Goal: Use online tool/utility: Utilize a website feature to perform a specific function

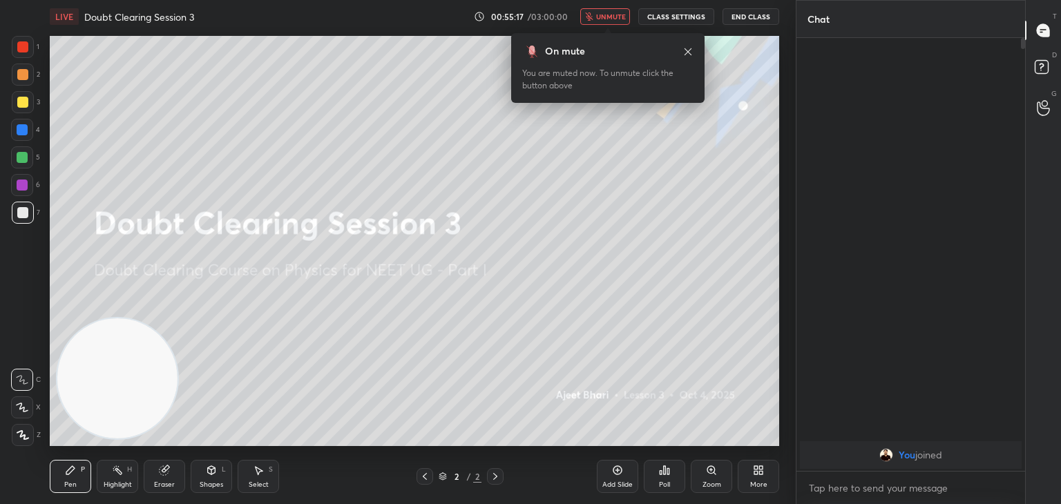
scroll to position [315, 224]
click at [787, 211] on div "1 2 3 4 5 6 7 C X Z C X Z E E Erase all H H LIVE Doubt Clearing Session 3 00:55…" at bounding box center [398, 252] width 796 height 504
click at [696, 12] on button "CLASS SETTINGS" at bounding box center [676, 16] width 76 height 17
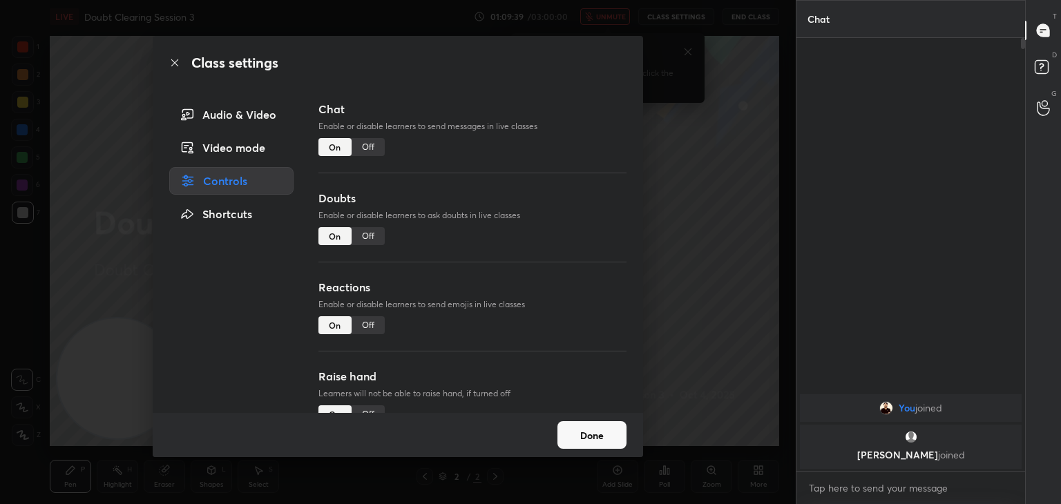
click at [697, 13] on div "Class settings Audio & Video Video mode Controls Shortcuts Chat Enable or disab…" at bounding box center [398, 252] width 796 height 504
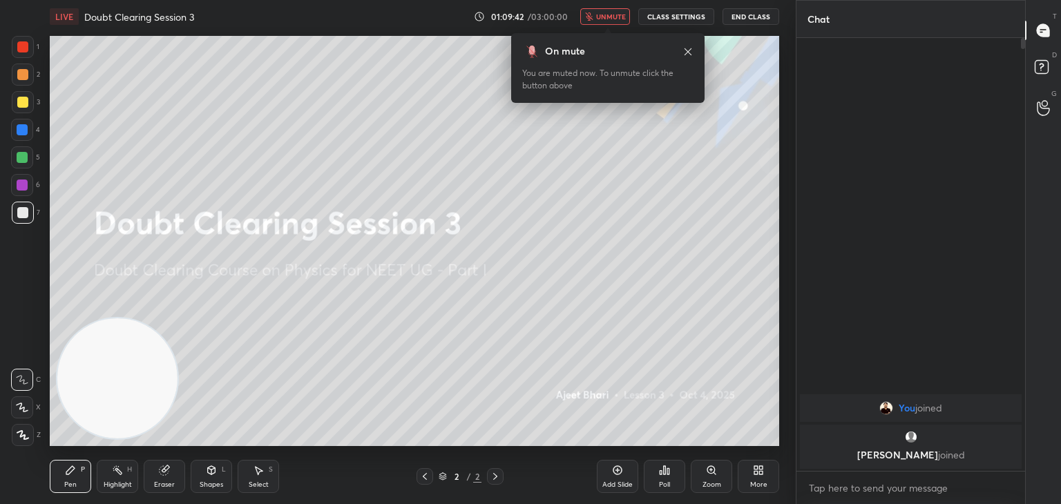
click at [675, 19] on button "CLASS SETTINGS" at bounding box center [676, 16] width 76 height 17
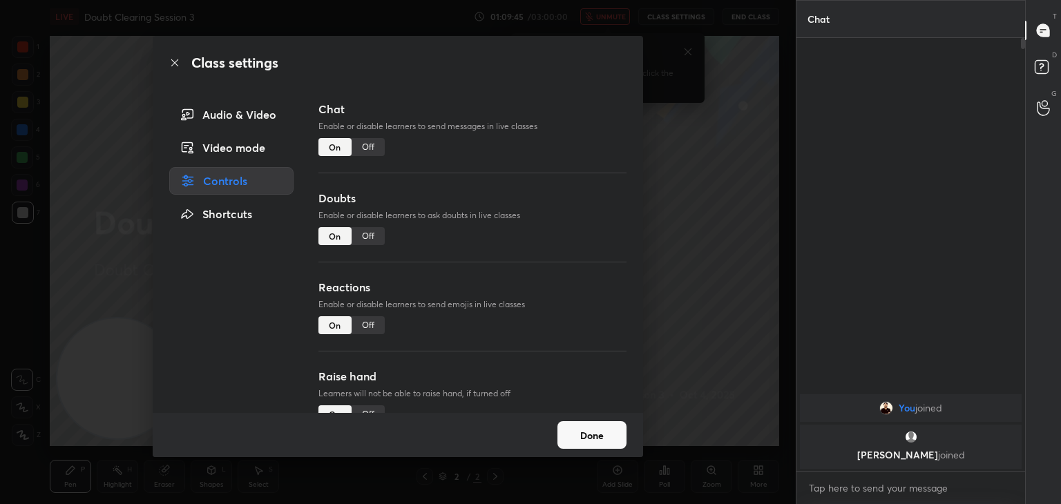
click at [592, 435] on button "Done" at bounding box center [591, 435] width 69 height 28
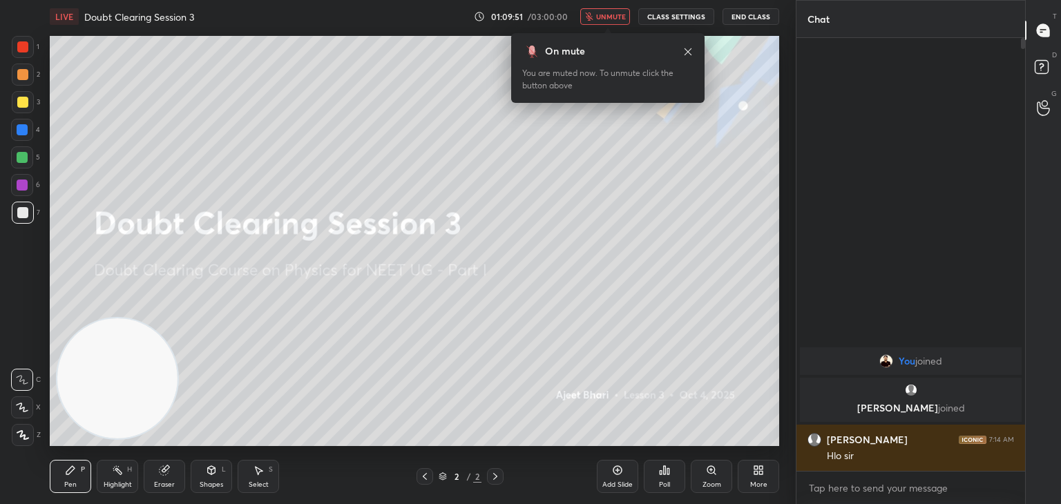
click at [625, 13] on span "unmute" at bounding box center [611, 17] width 30 height 10
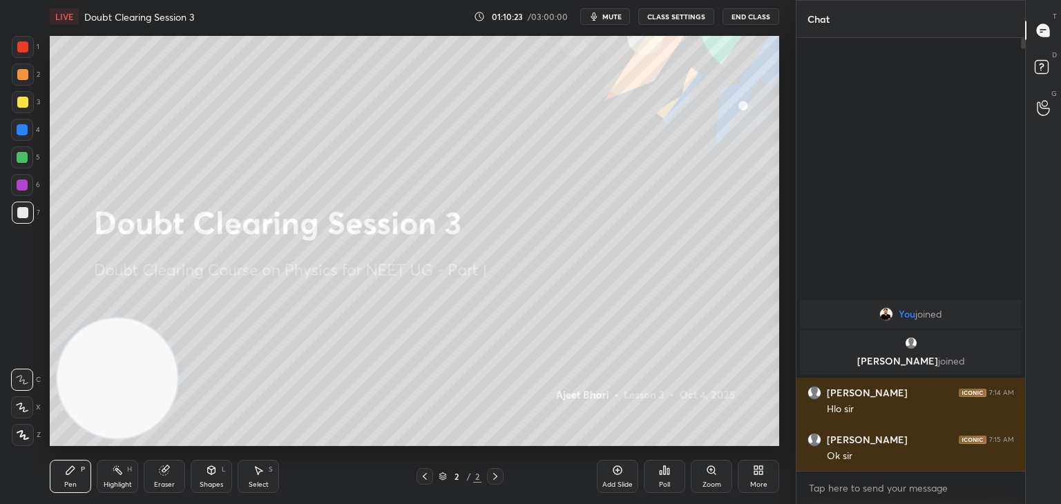
click at [608, 15] on span "mute" at bounding box center [611, 17] width 19 height 10
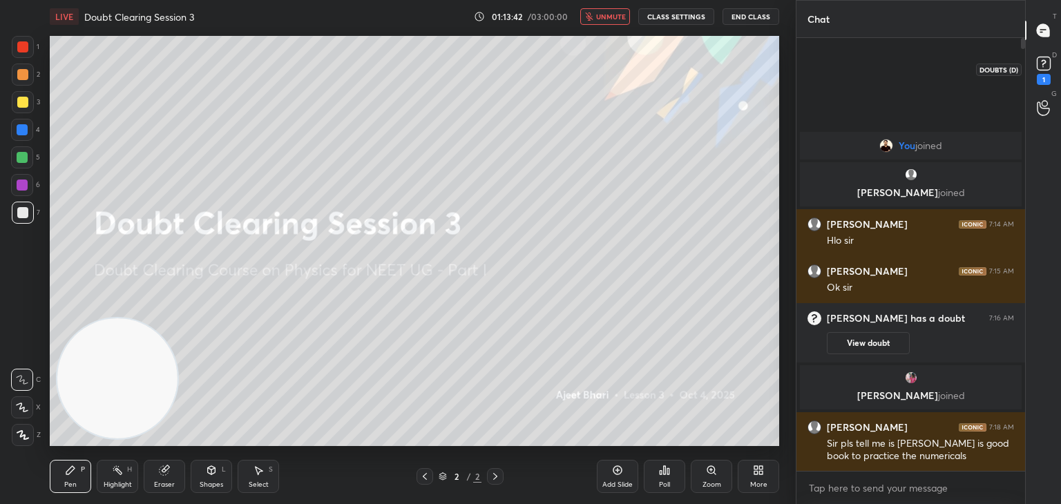
click at [1042, 68] on rect at bounding box center [1043, 63] width 13 height 13
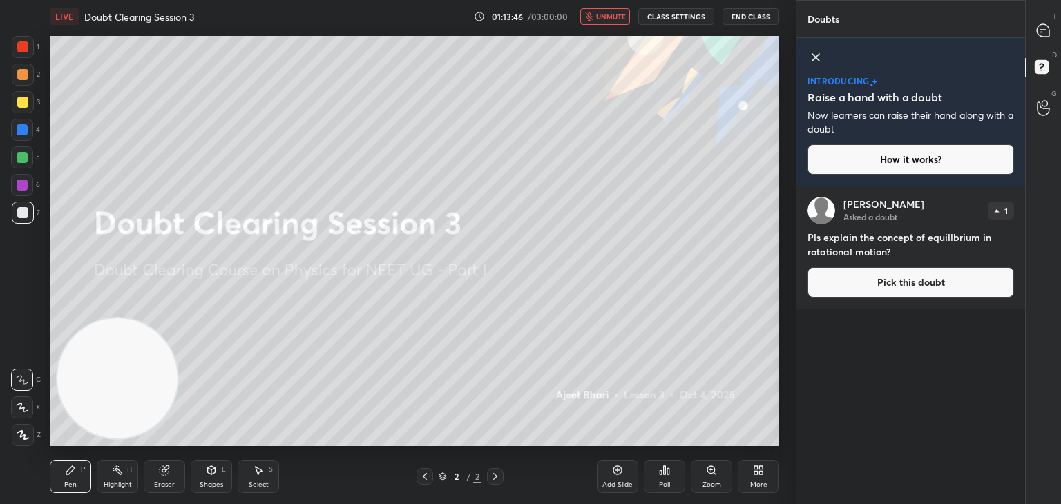
click at [613, 23] on button "unmute" at bounding box center [605, 16] width 50 height 17
click at [812, 63] on icon at bounding box center [815, 57] width 17 height 17
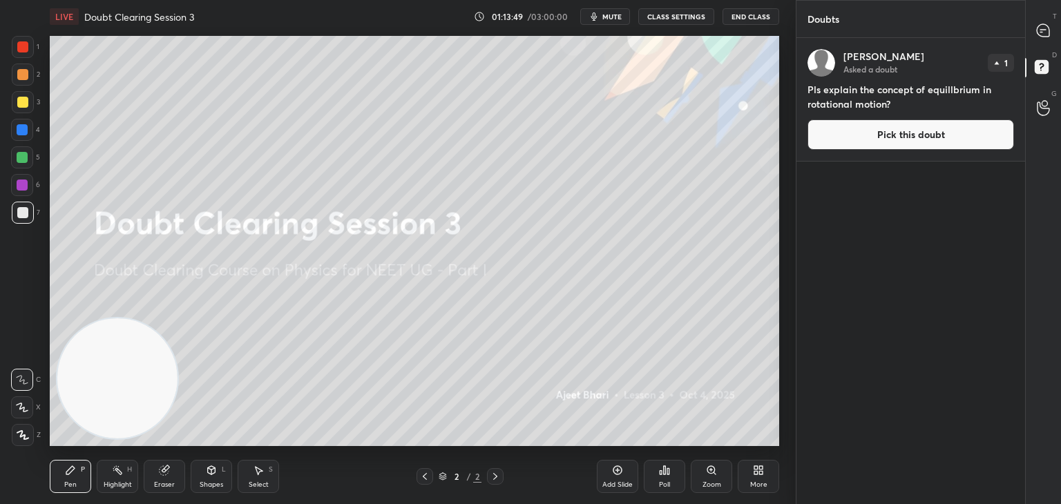
scroll to position [462, 224]
click at [1046, 38] on div at bounding box center [1044, 30] width 28 height 25
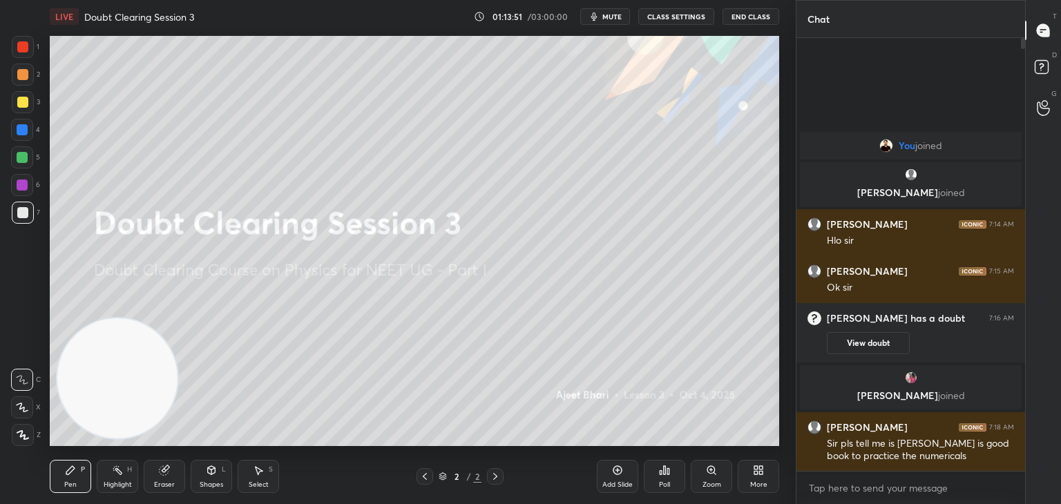
scroll to position [429, 224]
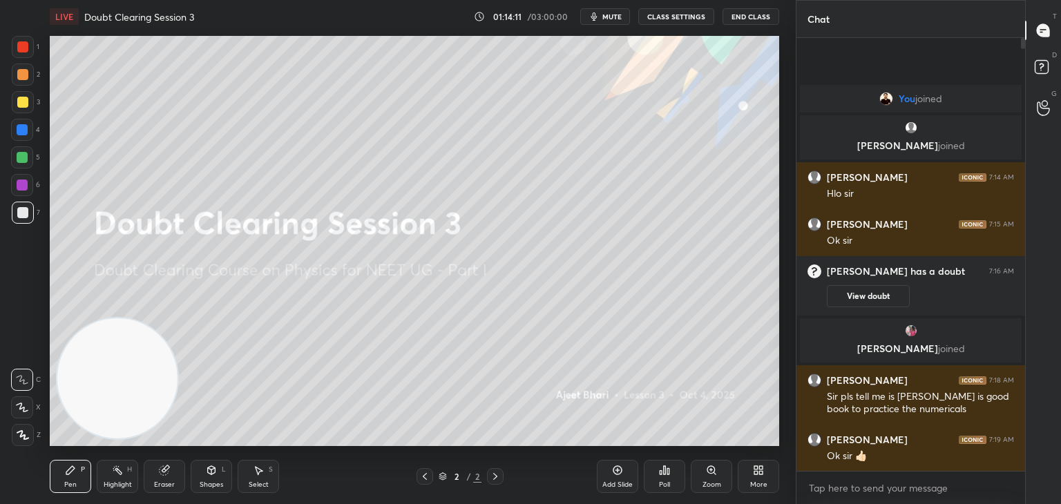
click at [598, 21] on icon "button" at bounding box center [593, 16] width 11 height 11
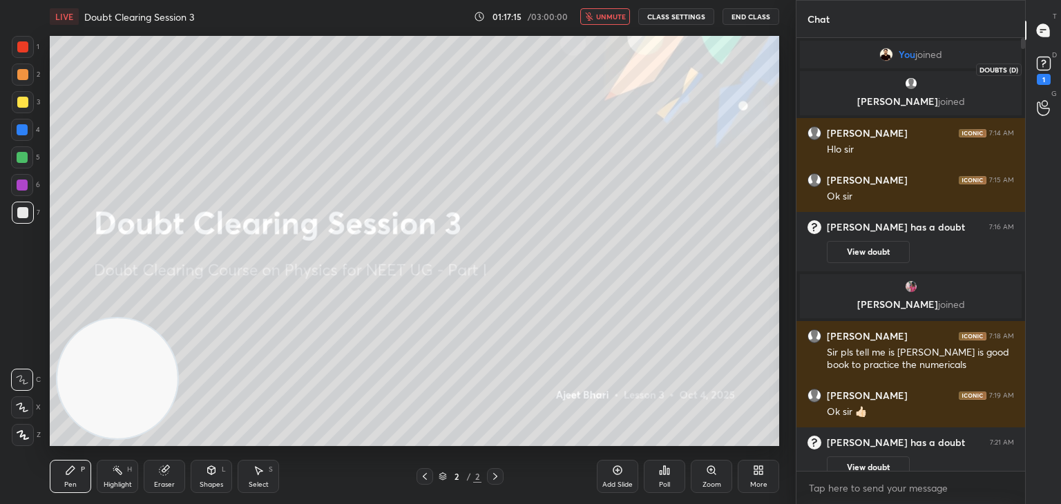
click at [1035, 65] on icon at bounding box center [1043, 63] width 21 height 21
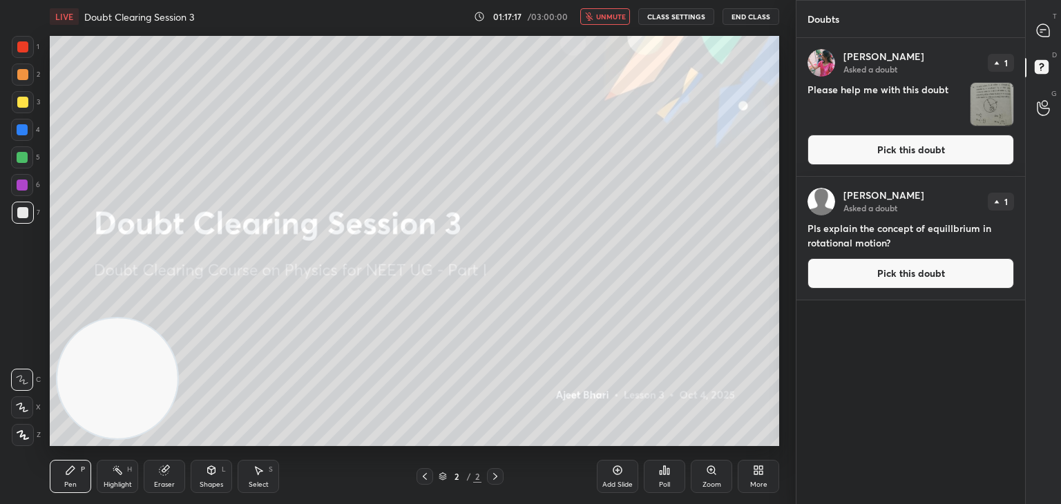
click at [997, 97] on img "grid" at bounding box center [991, 104] width 43 height 43
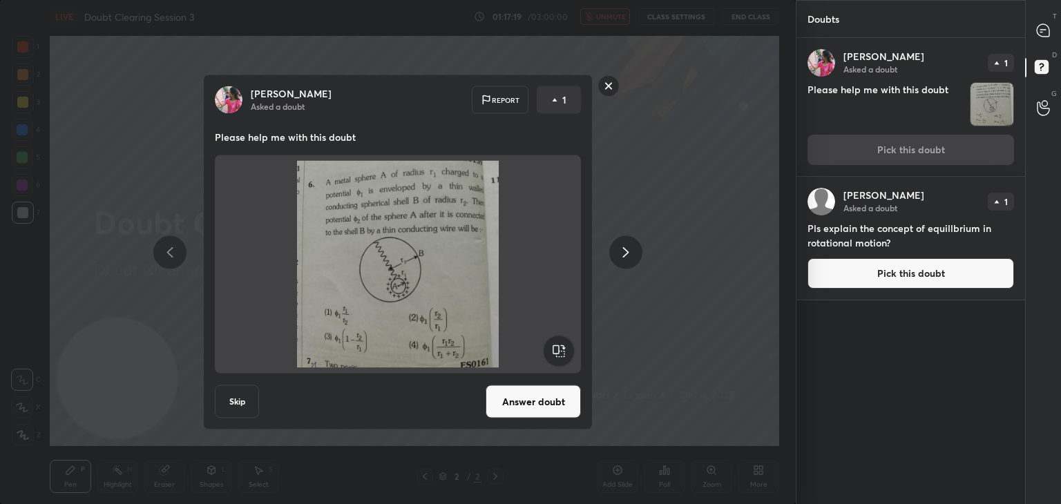
click at [605, 84] on rect at bounding box center [608, 85] width 21 height 21
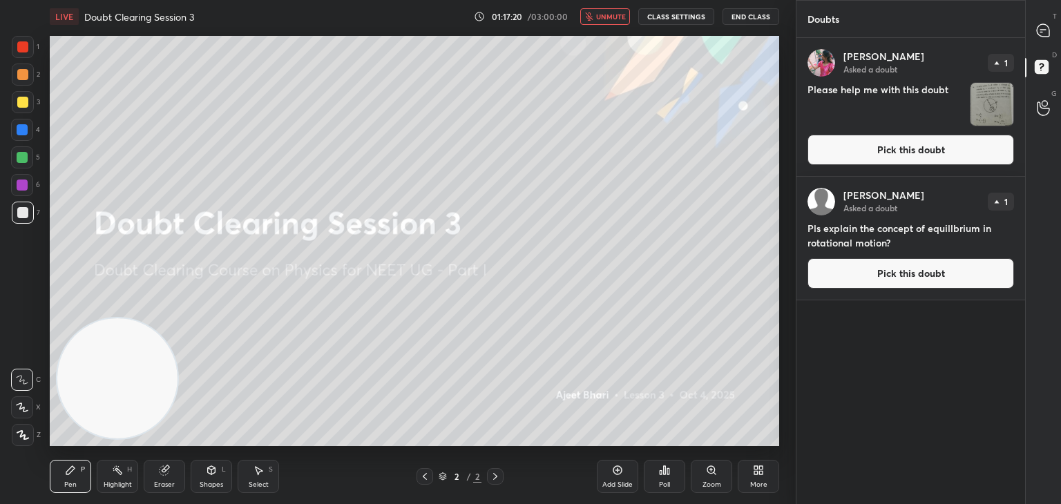
click at [608, 9] on button "unmute" at bounding box center [605, 16] width 50 height 17
click at [1046, 21] on div at bounding box center [1044, 30] width 28 height 25
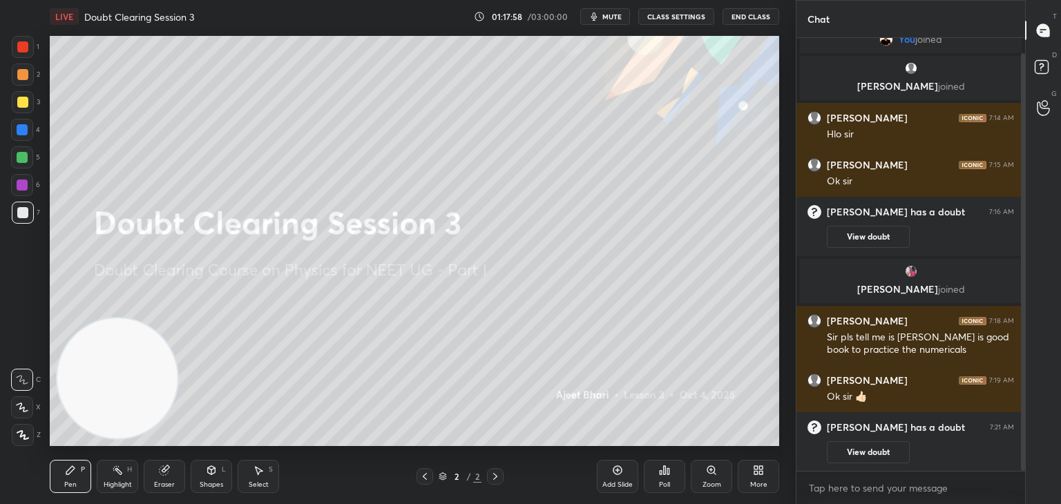
click at [605, 18] on span "mute" at bounding box center [611, 17] width 19 height 10
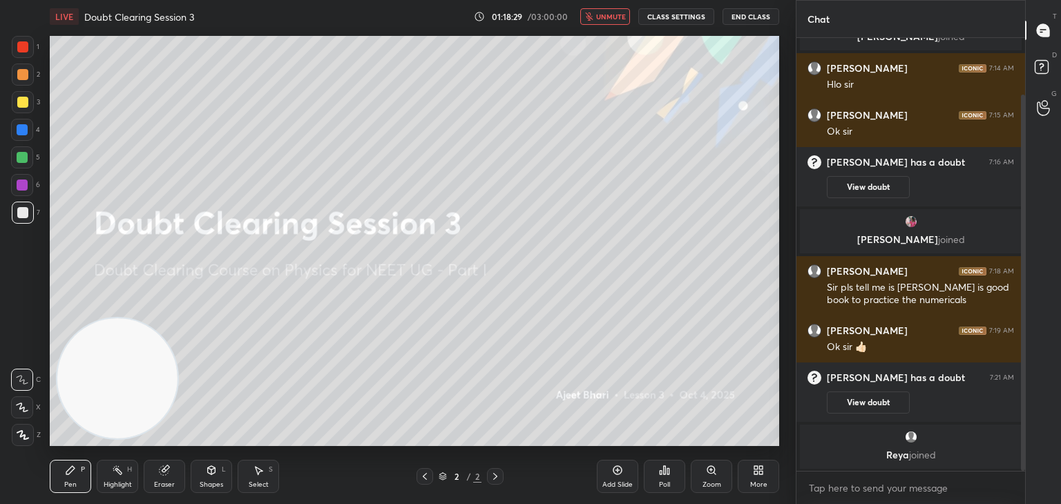
click at [691, 12] on button "CLASS SETTINGS" at bounding box center [676, 16] width 76 height 17
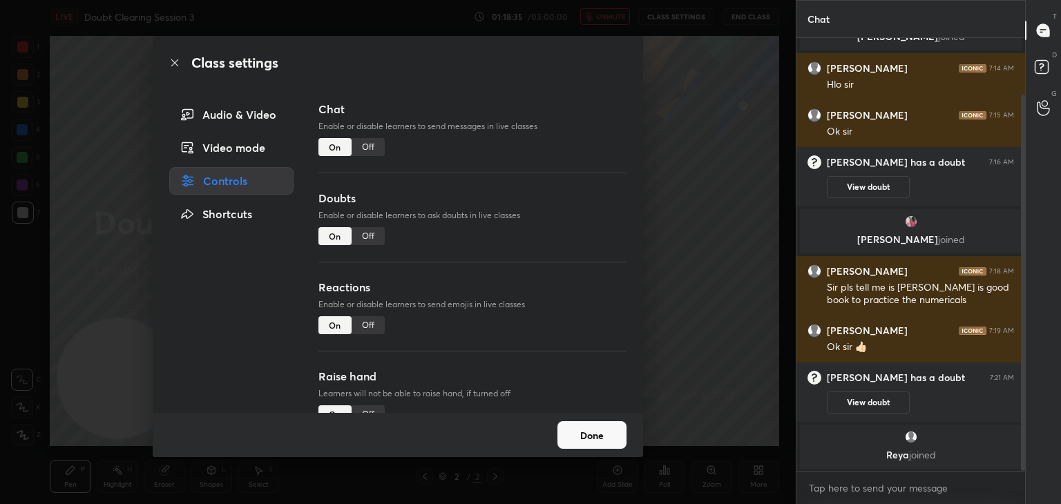
click at [706, 146] on div "Class settings Audio & Video Video mode Controls Shortcuts Chat Enable or disab…" at bounding box center [398, 252] width 796 height 504
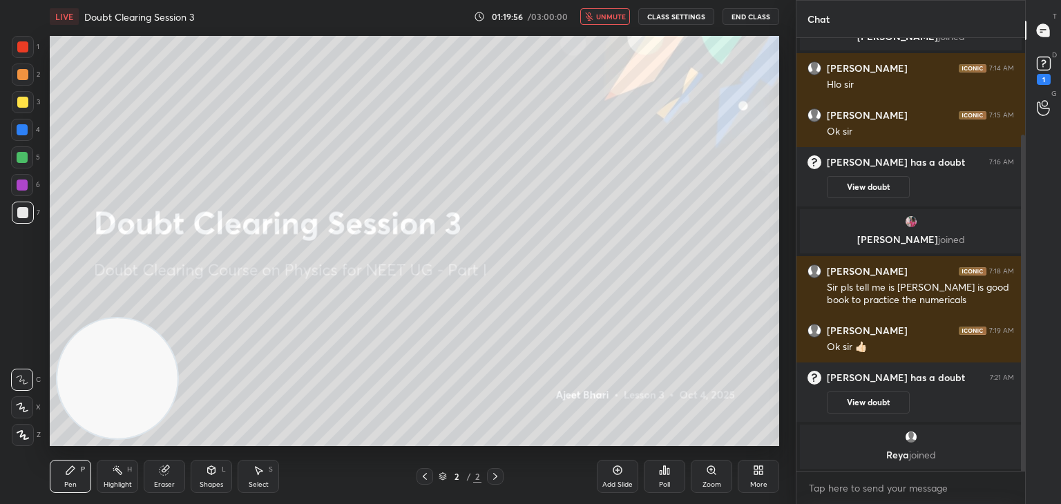
scroll to position [124, 0]
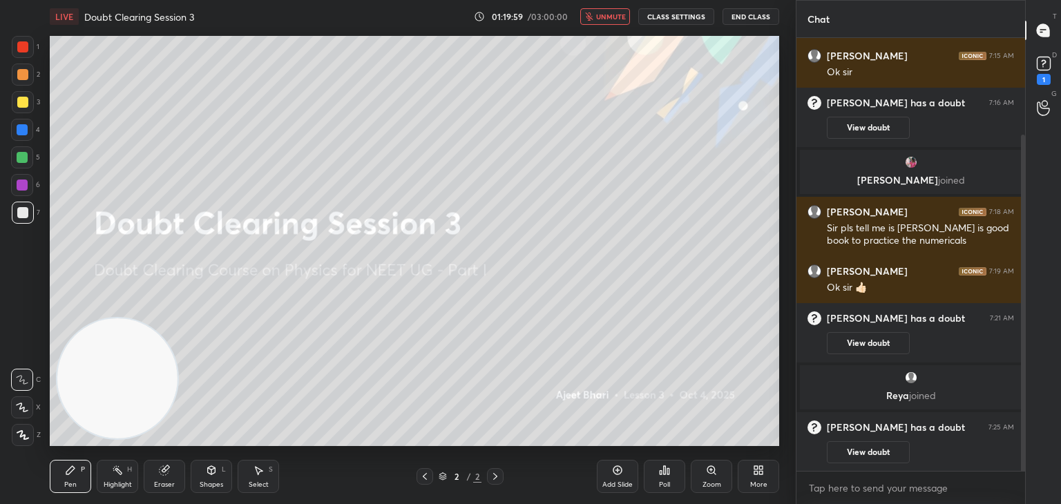
click at [605, 19] on span "unmute" at bounding box center [611, 17] width 30 height 10
click at [1044, 61] on icon at bounding box center [1043, 63] width 5 height 6
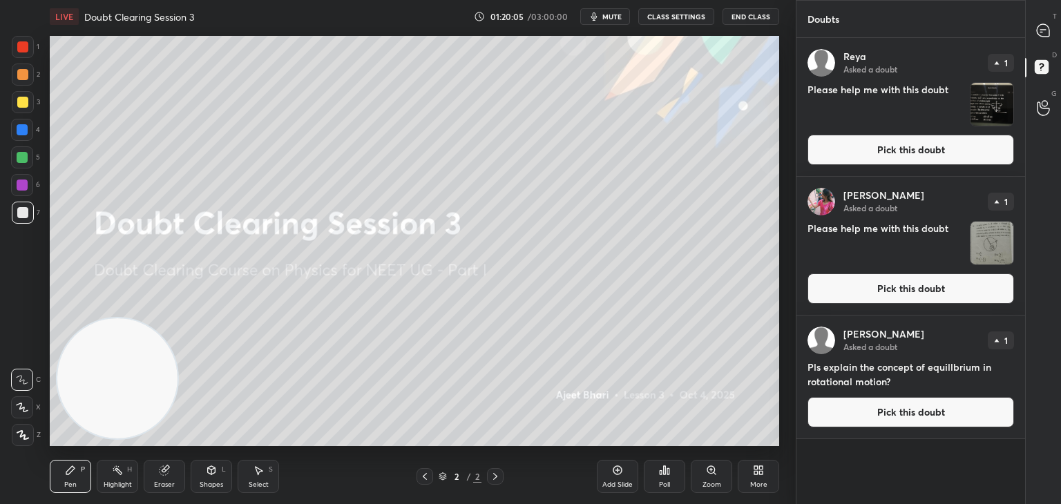
click at [993, 89] on img "grid" at bounding box center [991, 104] width 43 height 43
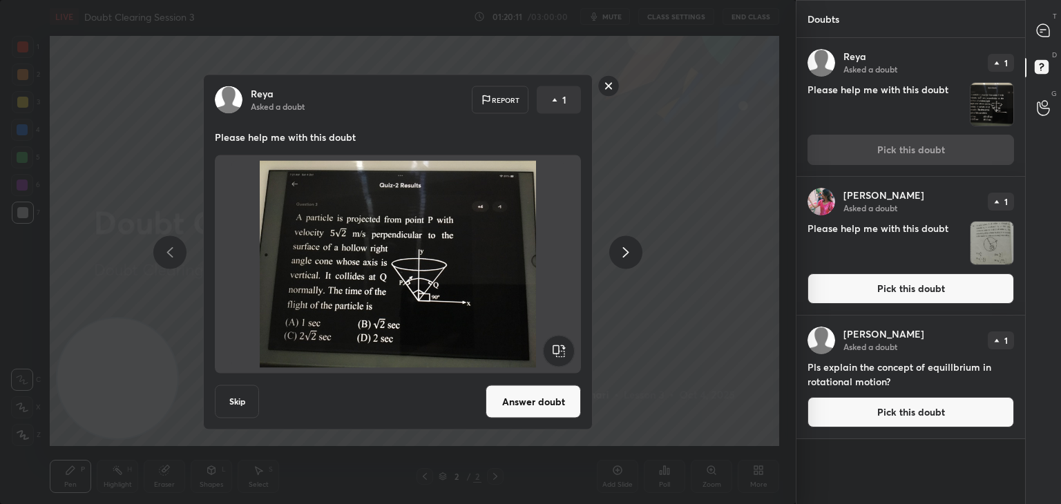
click at [610, 90] on rect at bounding box center [608, 85] width 21 height 21
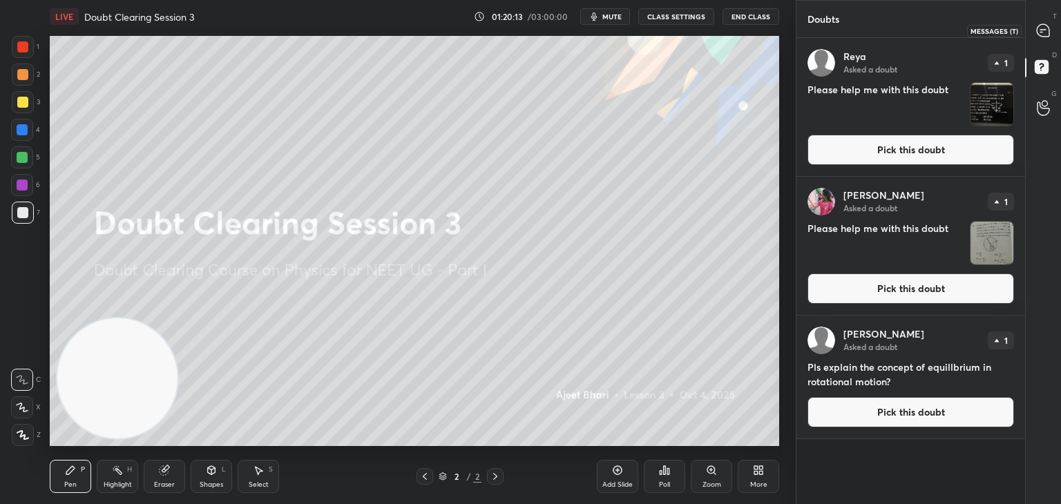
click at [1037, 36] on icon at bounding box center [1043, 30] width 15 height 15
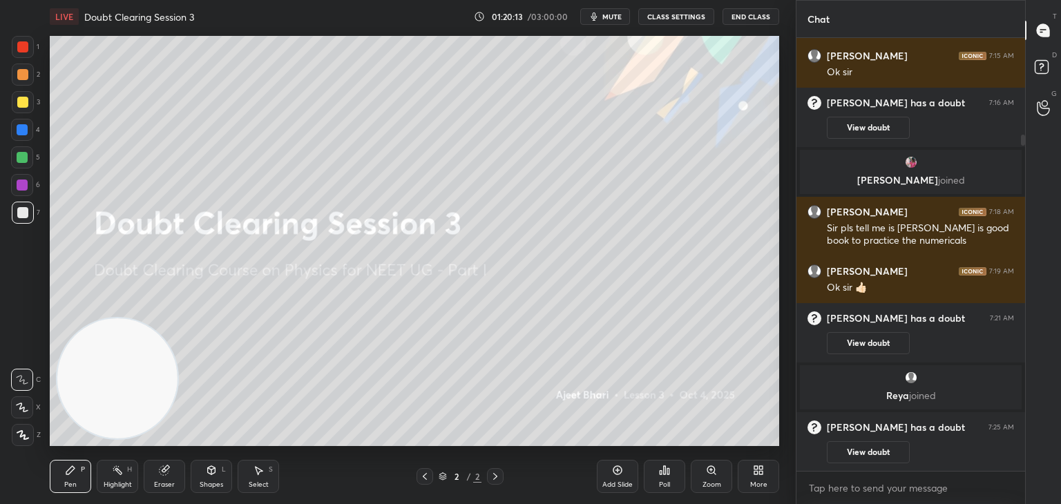
scroll to position [429, 224]
click at [1037, 77] on icon at bounding box center [1043, 69] width 25 height 25
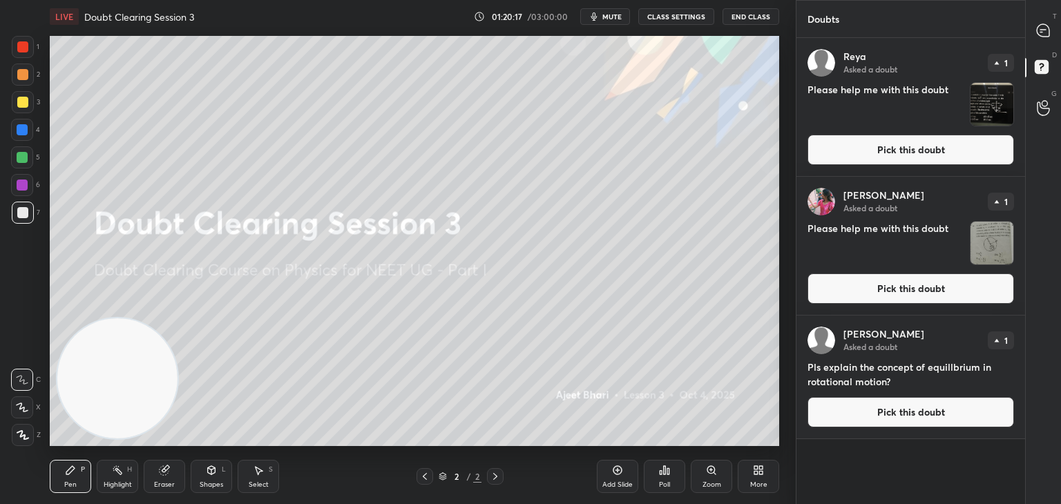
click at [994, 99] on img "grid" at bounding box center [991, 104] width 43 height 43
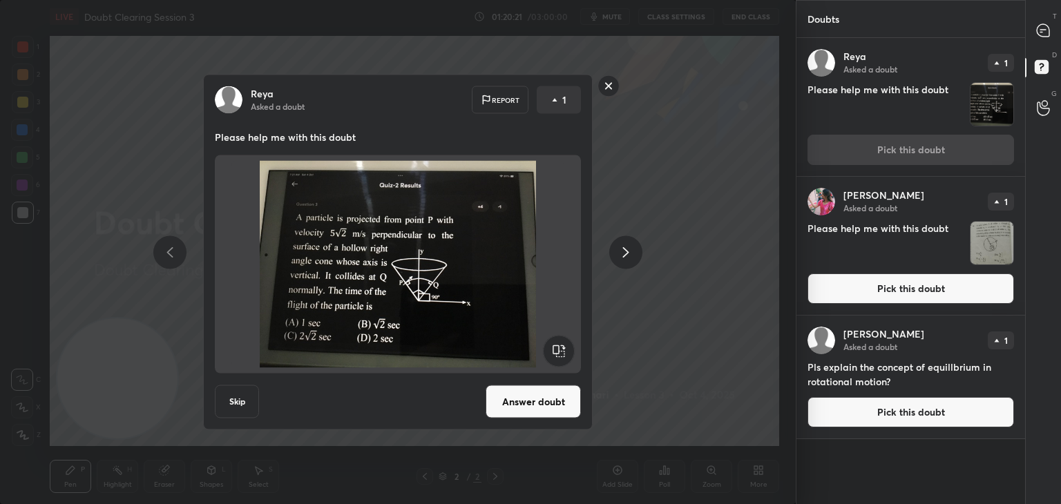
click at [605, 84] on rect at bounding box center [608, 85] width 21 height 21
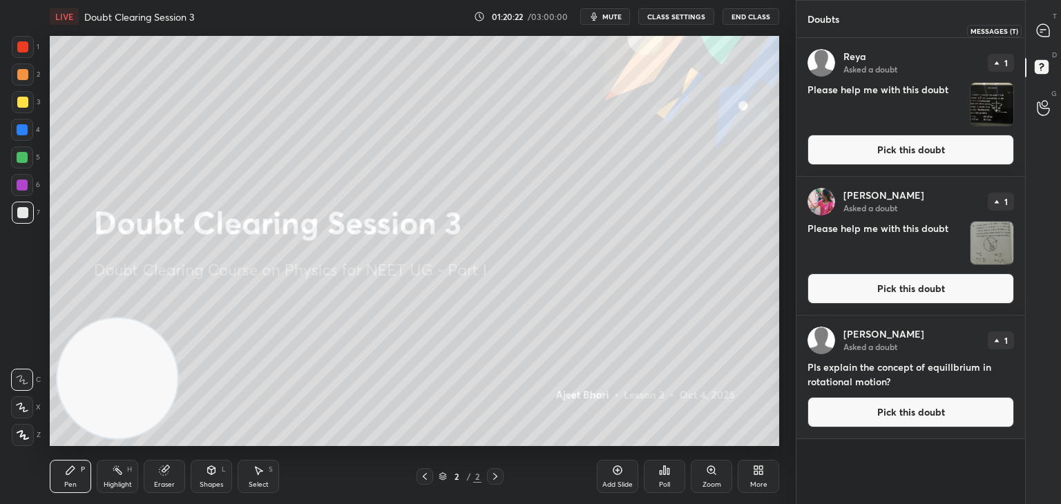
click at [1041, 28] on icon at bounding box center [1043, 30] width 12 height 12
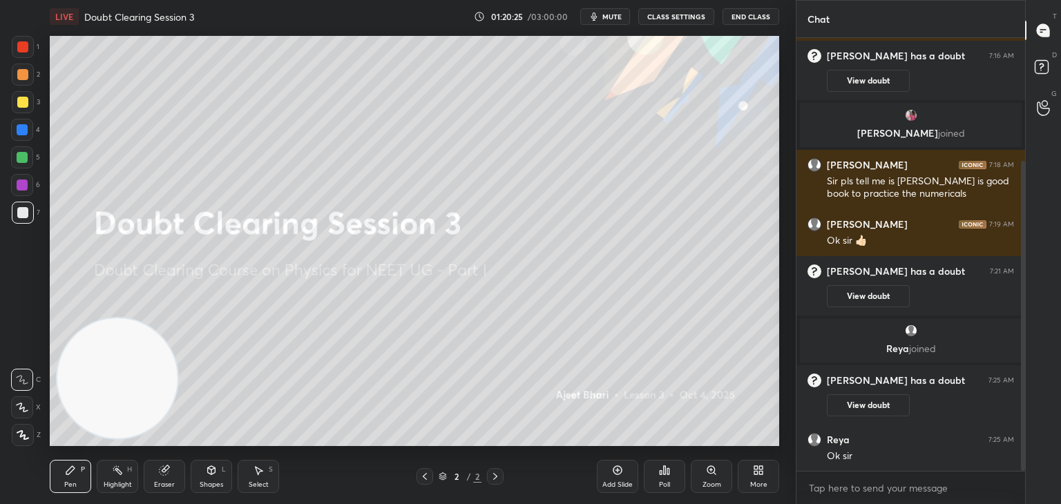
click at [593, 20] on icon "button" at bounding box center [593, 16] width 11 height 11
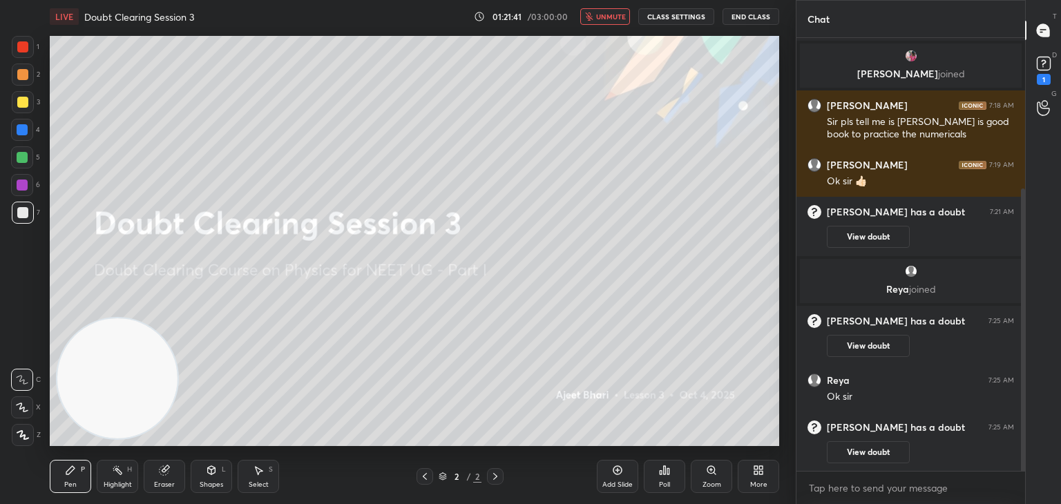
drag, startPoint x: 901, startPoint y: 272, endPoint x: 850, endPoint y: 266, distance: 51.5
click at [887, 271] on div "grid" at bounding box center [910, 271] width 205 height 14
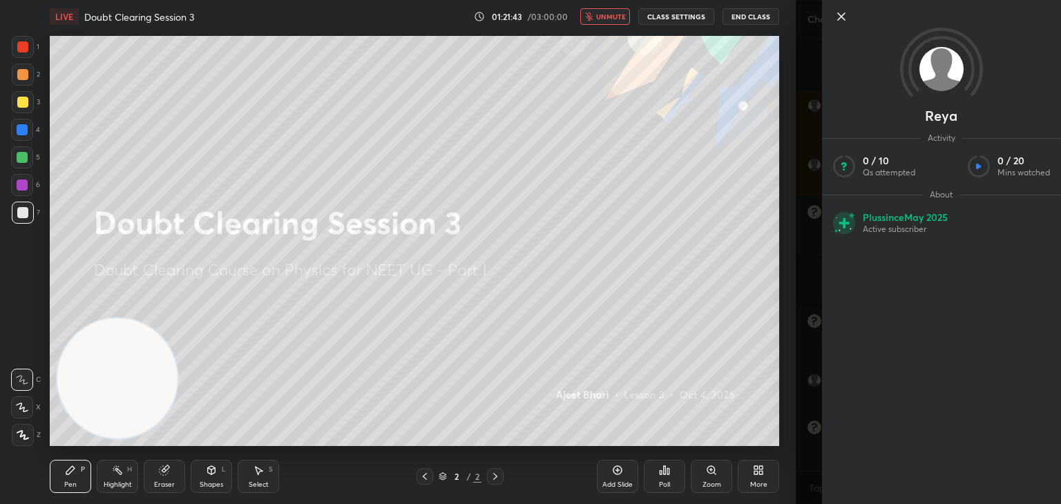
click at [842, 17] on icon at bounding box center [841, 16] width 7 height 7
